Goal: Task Accomplishment & Management: Use online tool/utility

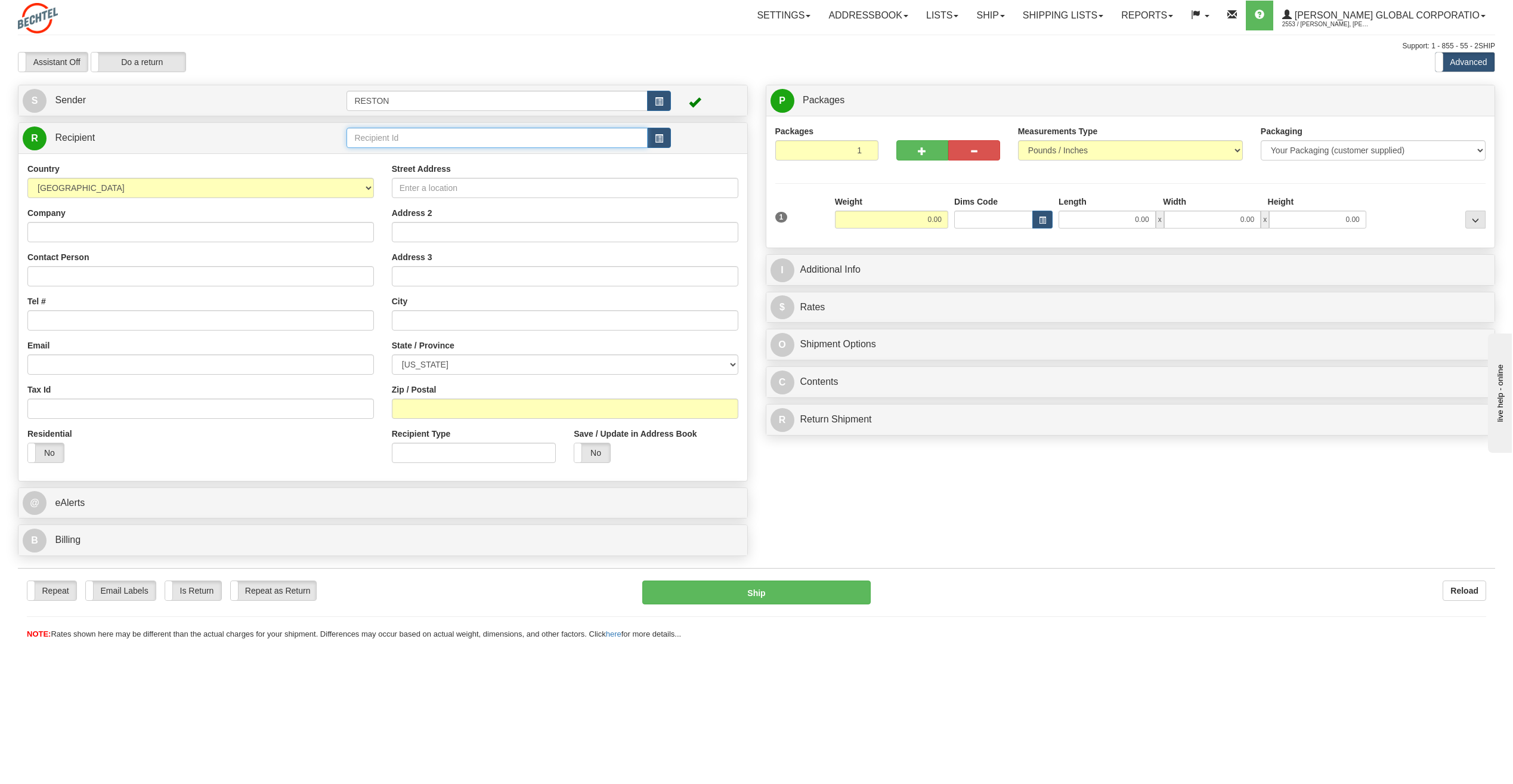
click at [564, 136] on input "text" at bounding box center [497, 138] width 300 height 21
click at [402, 156] on div "EDUARDO VERDUGO" at bounding box center [494, 156] width 289 height 13
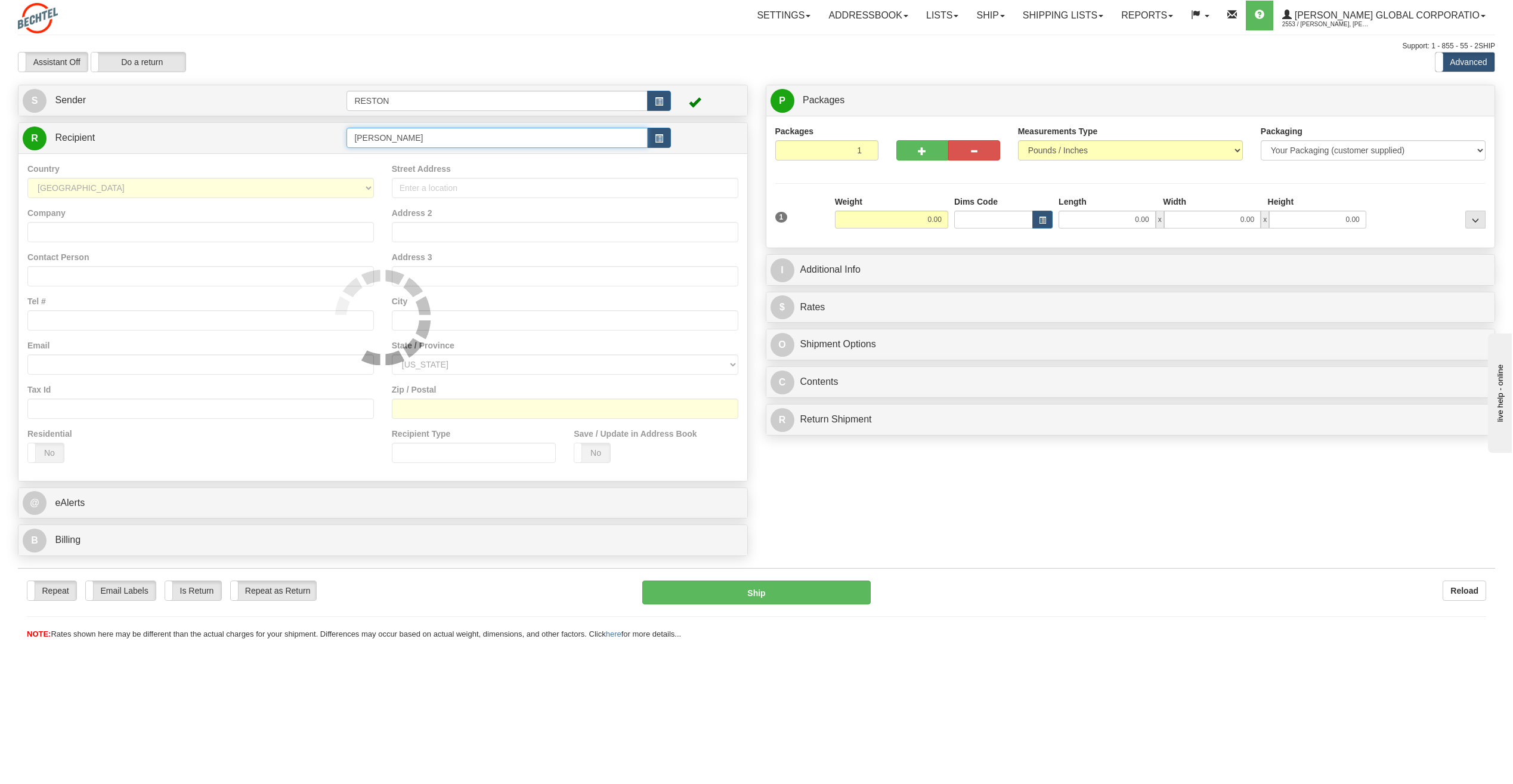
type input "EDUARDO VERDUGO"
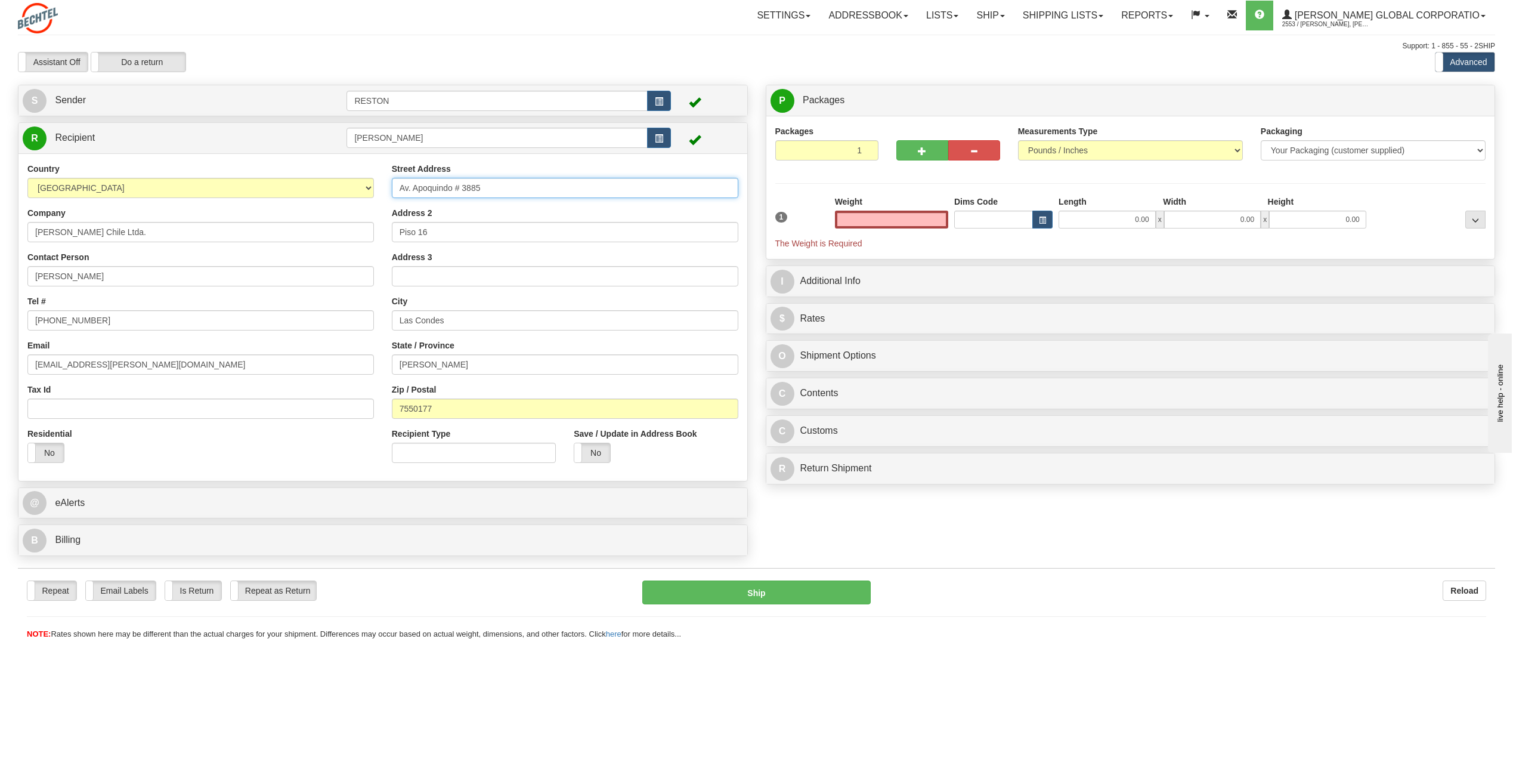
type input "0.00"
drag, startPoint x: 505, startPoint y: 189, endPoint x: 391, endPoint y: 180, distance: 114.4
click at [391, 180] on div "Street Address Av. Apoquindo # 3885 Address 2 Piso 16 Address 3 City Las Condes…" at bounding box center [565, 317] width 364 height 309
drag, startPoint x: 434, startPoint y: 231, endPoint x: 384, endPoint y: 224, distance: 50.5
click at [385, 224] on div "Street Address Av. Apoquindo # 3885 Address 2 Piso 16 Address 3 City Las Condes…" at bounding box center [565, 317] width 364 height 309
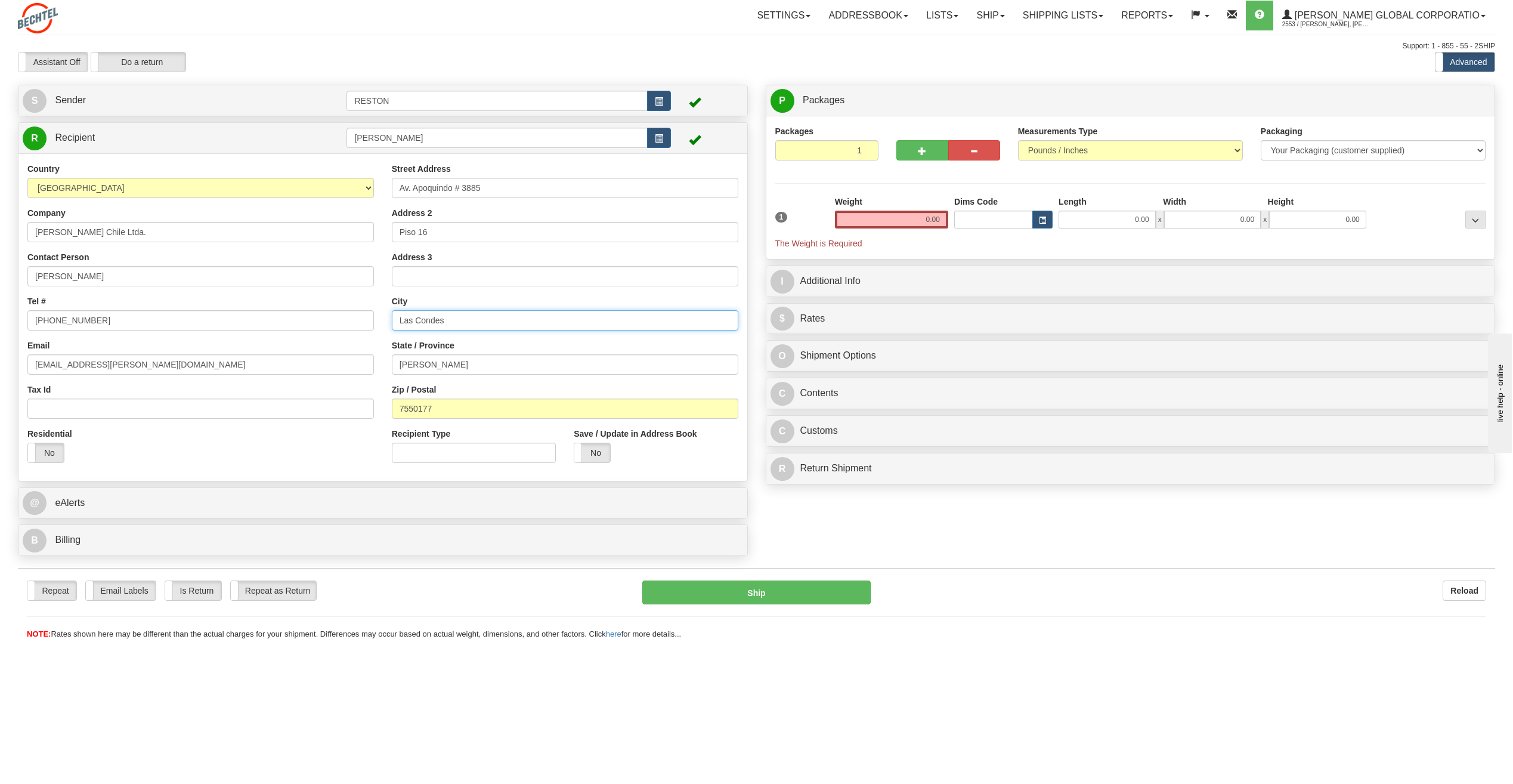
drag, startPoint x: 446, startPoint y: 323, endPoint x: 386, endPoint y: 310, distance: 61.4
click at [387, 312] on div "Street Address Av. Apoquindo # 3885 Address 2 Piso 16 Address 3 City Las Condes…" at bounding box center [565, 317] width 364 height 309
drag, startPoint x: 476, startPoint y: 370, endPoint x: 382, endPoint y: 379, distance: 94.4
click at [382, 379] on div "Country AFGHANISTAN ALAND ISLANDS ALBANIA ALGERIA AMERICAN SAMOA ANDORRA ANGOLA…" at bounding box center [382, 317] width 729 height 309
click at [425, 396] on div "Zip / Postal 7550177" at bounding box center [565, 401] width 347 height 35
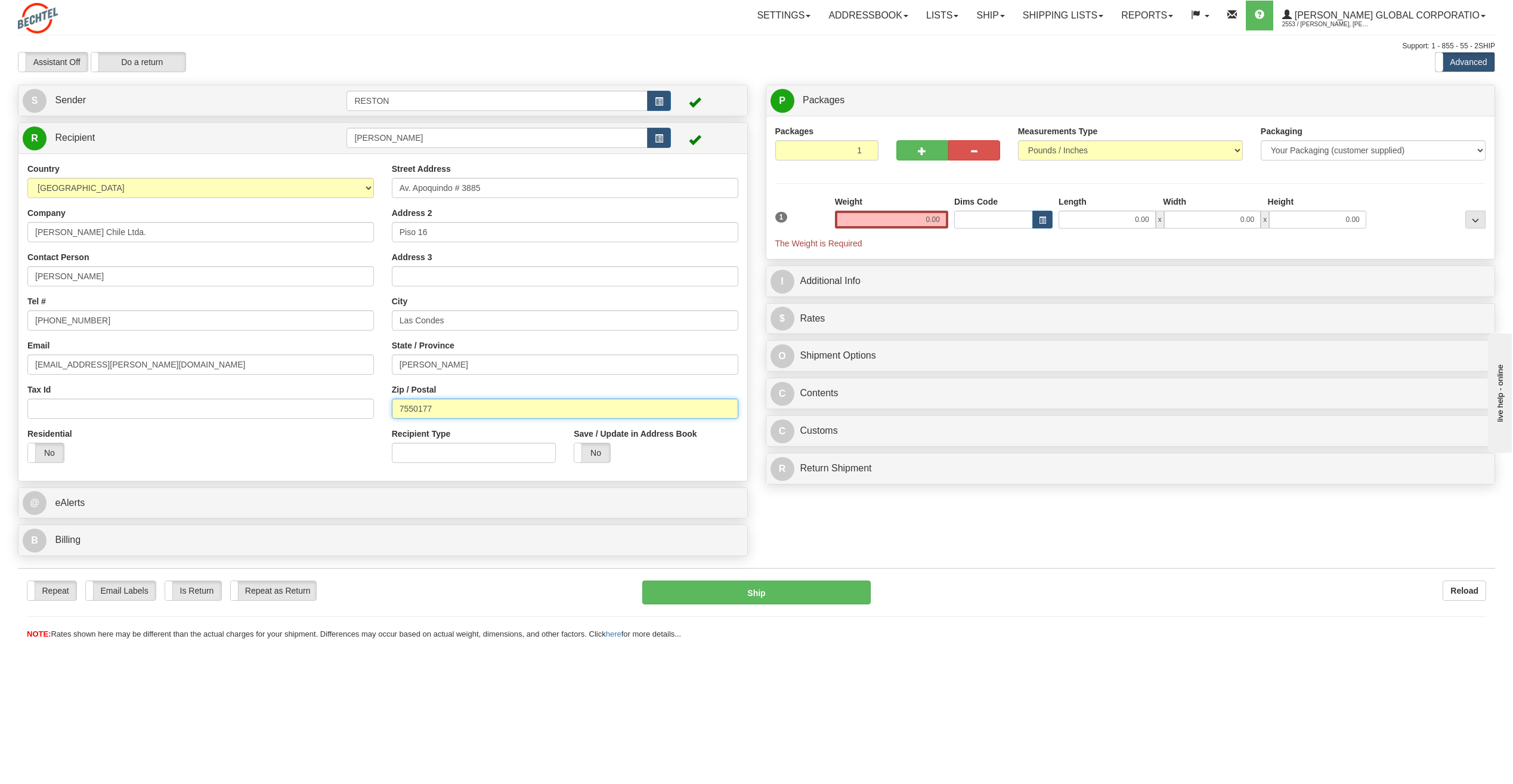
drag, startPoint x: 436, startPoint y: 410, endPoint x: 378, endPoint y: 407, distance: 58.1
click at [380, 411] on div "Country AFGHANISTAN ALAND ISLANDS ALBANIA ALGERIA AMERICAN SAMOA ANDORRA ANGOLA…" at bounding box center [382, 317] width 729 height 309
drag, startPoint x: 108, startPoint y: 274, endPoint x: 22, endPoint y: 272, distance: 86.0
click at [23, 270] on div "Country AFGHANISTAN ALAND ISLANDS ALBANIA ALGERIA AMERICAN SAMOA ANDORRA ANGOLA…" at bounding box center [200, 317] width 364 height 309
click at [85, 264] on div "Contact Person Eduardo Verdugo" at bounding box center [201, 268] width 347 height 35
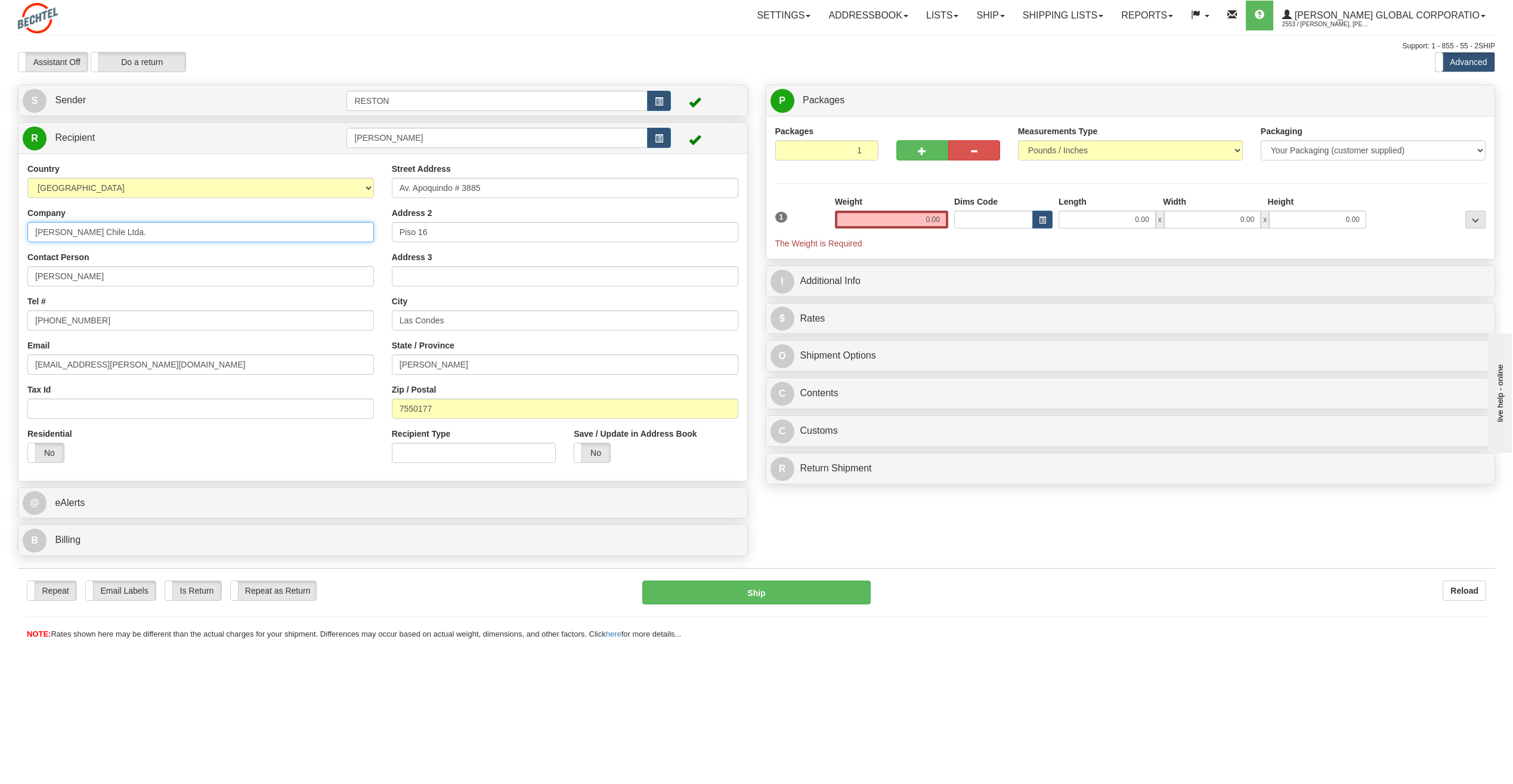
drag, startPoint x: 111, startPoint y: 233, endPoint x: 21, endPoint y: 231, distance: 90.0
click at [21, 231] on div "Country AFGHANISTAN ALAND ISLANDS ALBANIA ALGERIA AMERICAN SAMOA ANDORRA ANGOLA…" at bounding box center [200, 317] width 364 height 309
drag, startPoint x: 94, startPoint y: 278, endPoint x: 22, endPoint y: 271, distance: 72.3
click at [22, 271] on div "Country AFGHANISTAN ALAND ISLANDS ALBANIA ALGERIA AMERICAN SAMOA ANDORRA ANGOLA…" at bounding box center [200, 317] width 364 height 309
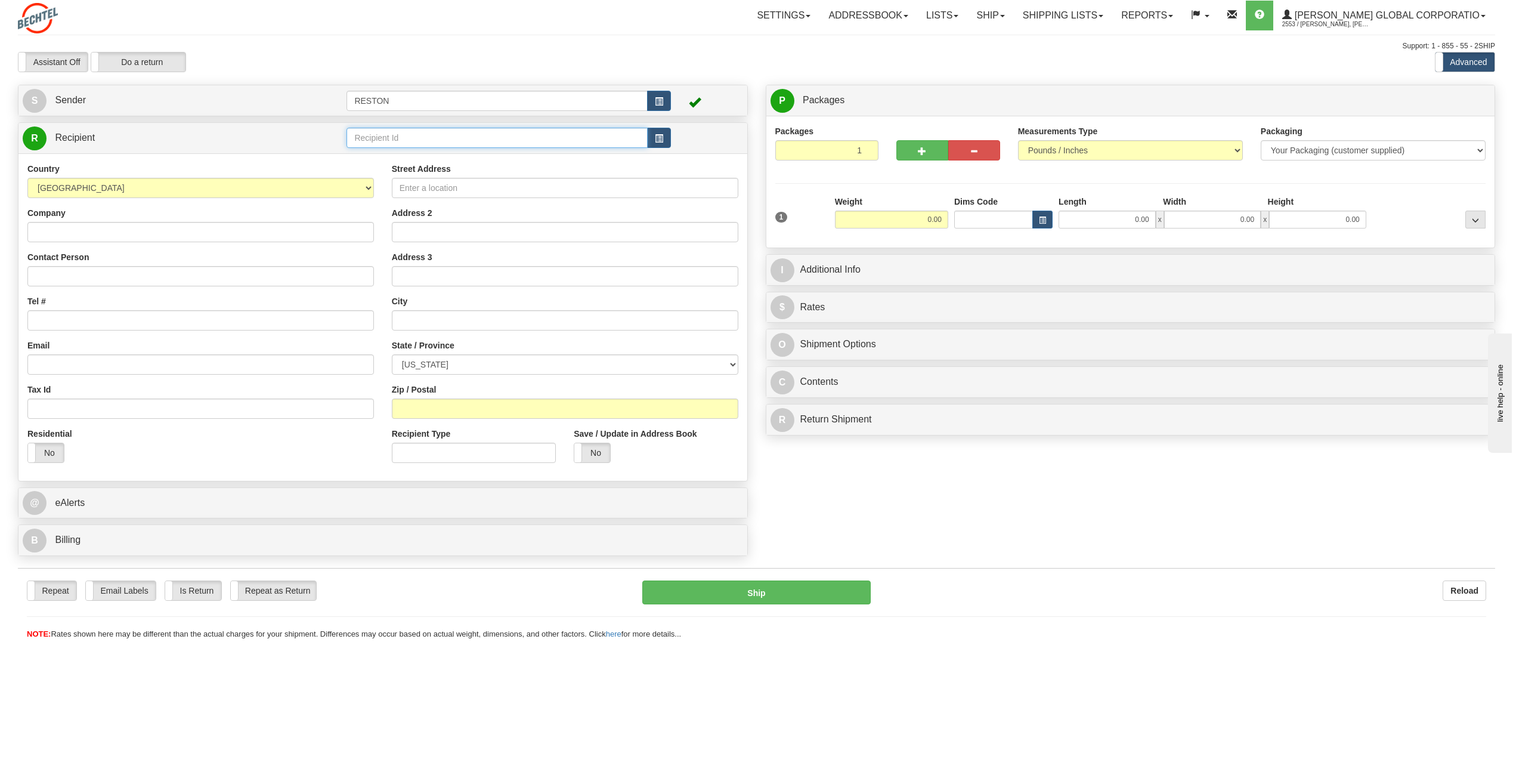
click at [487, 134] on input "text" at bounding box center [497, 138] width 300 height 21
type input "x"
click at [404, 157] on div "[PERSON_NAME]" at bounding box center [494, 156] width 289 height 13
type input "[PERSON_NAME]"
